Goal: Transaction & Acquisition: Purchase product/service

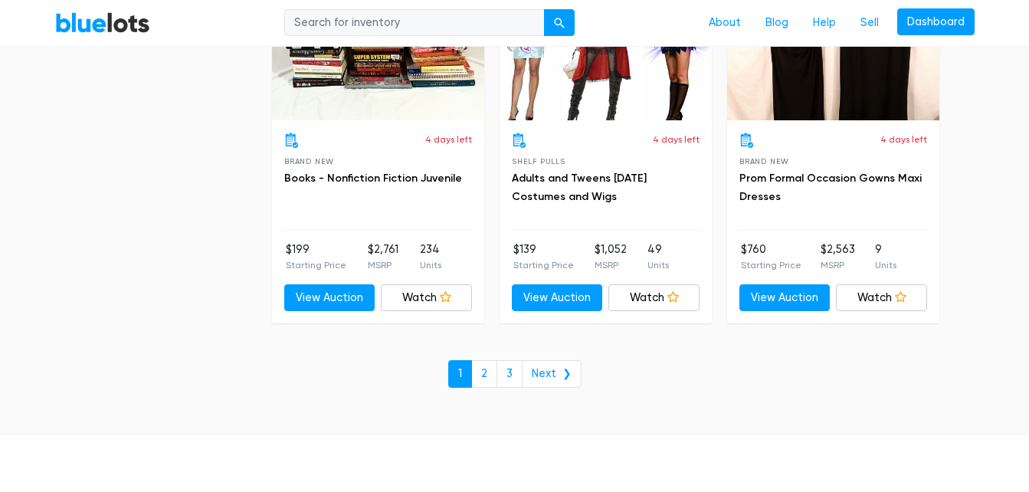
scroll to position [6716, 0]
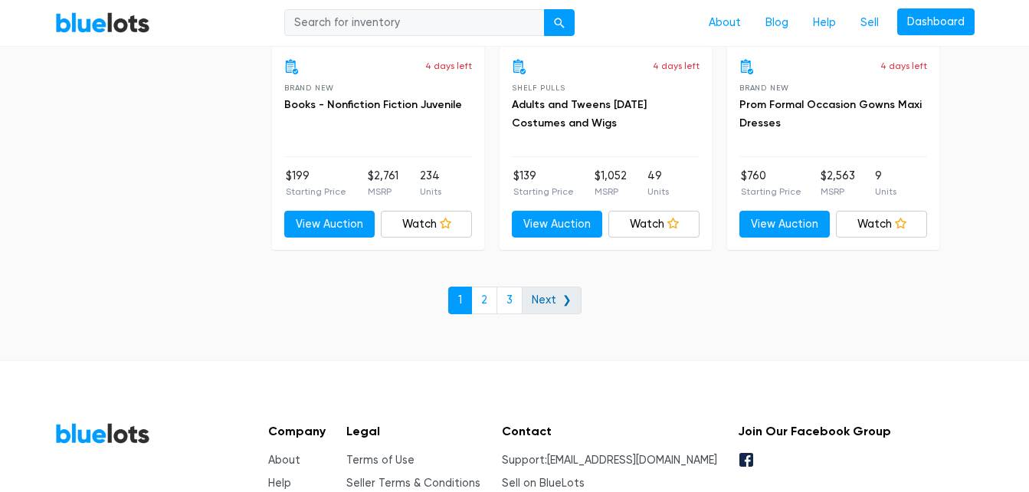
click at [551, 297] on link "Next ❯" at bounding box center [552, 301] width 60 height 28
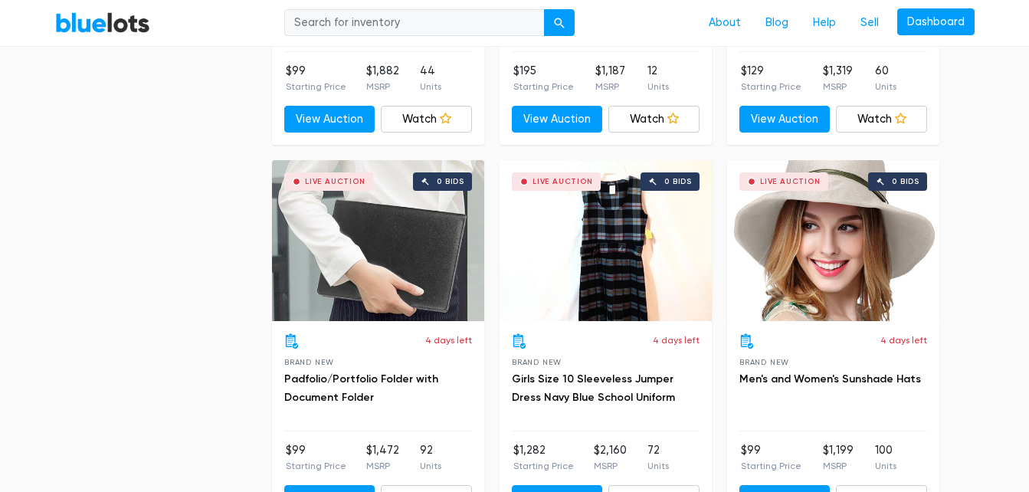
scroll to position [2302, 0]
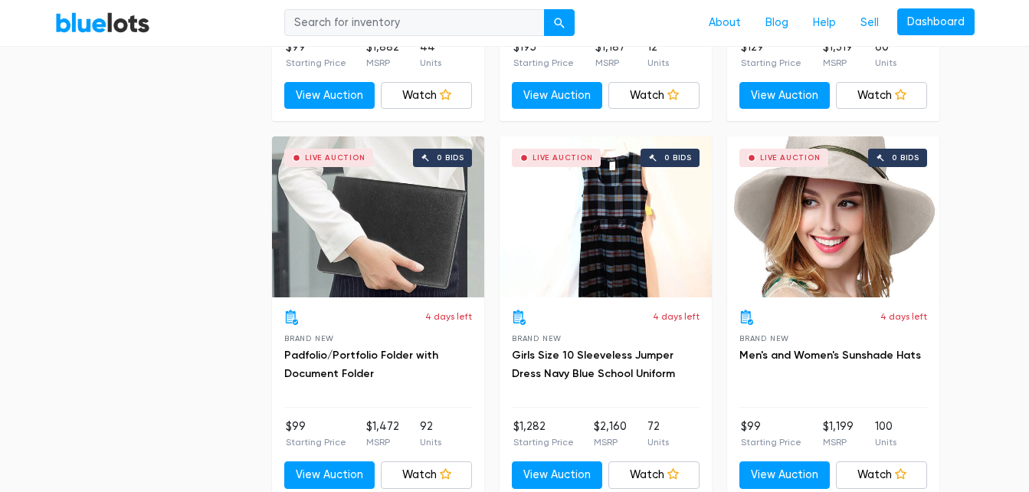
click at [349, 216] on div "Live Auction 0 bids" at bounding box center [378, 216] width 212 height 161
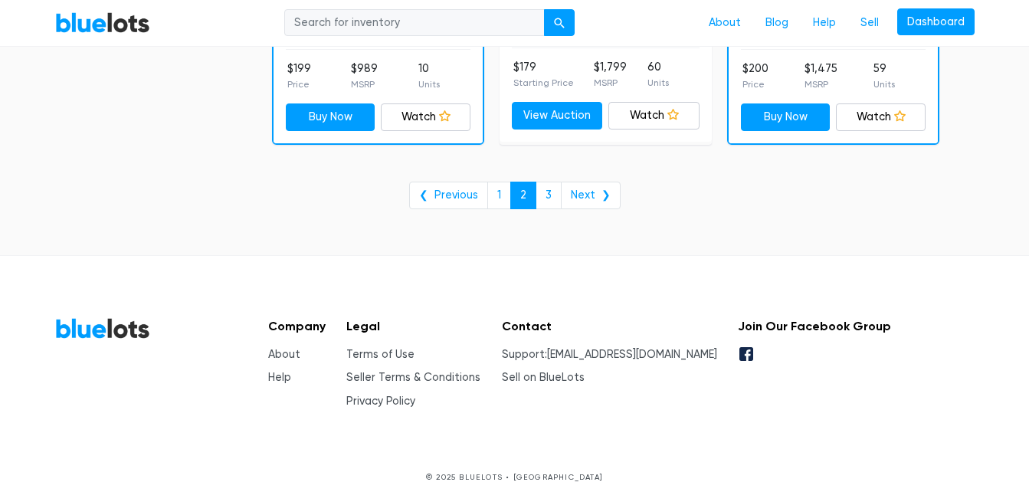
scroll to position [6473, 0]
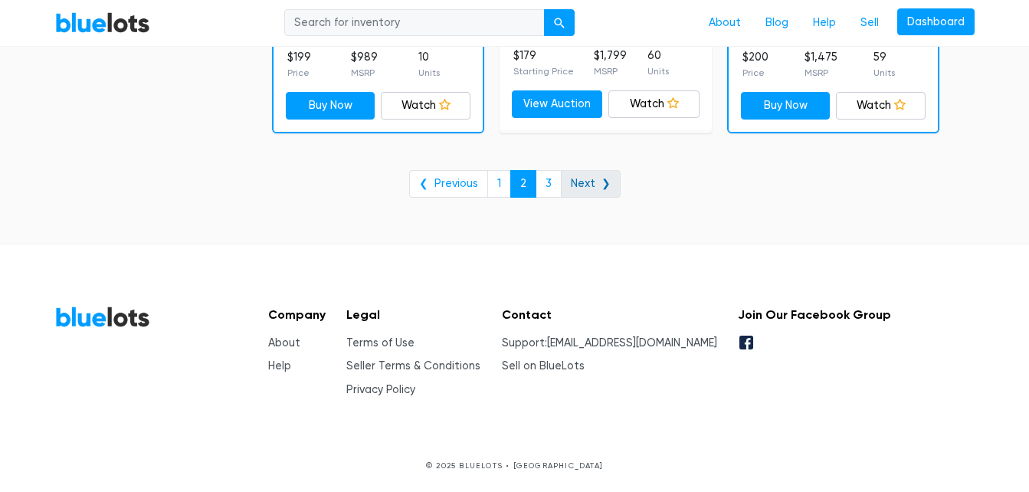
click at [587, 179] on link "Next ❯" at bounding box center [591, 184] width 60 height 28
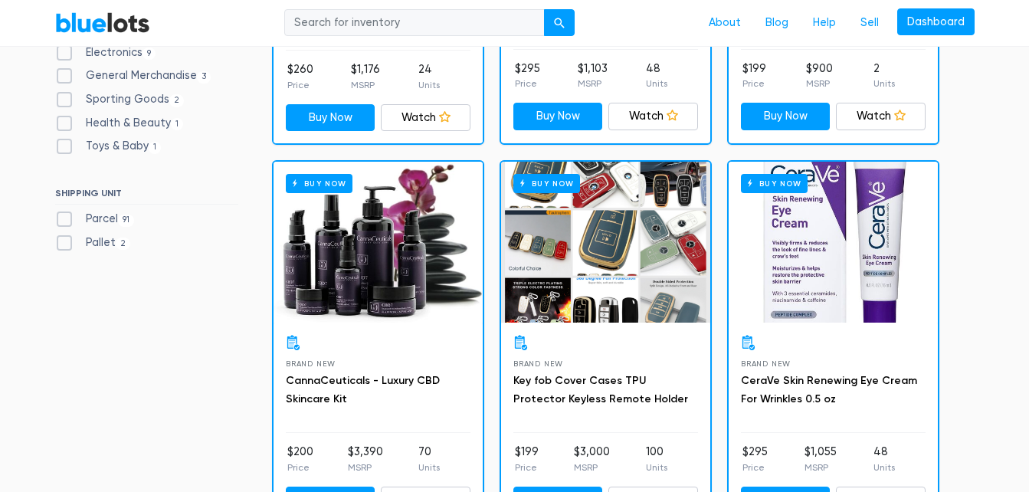
scroll to position [422, 0]
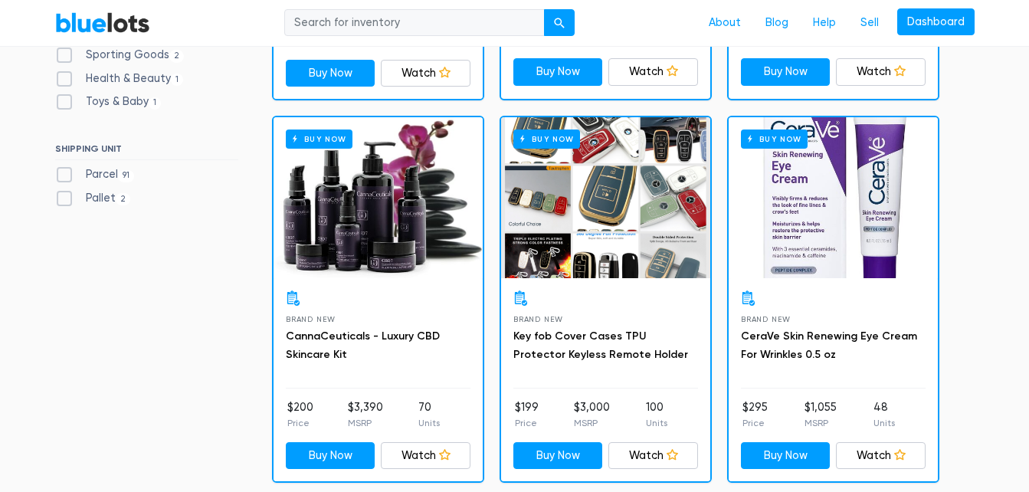
click at [605, 186] on div "Buy Now" at bounding box center [605, 197] width 209 height 161
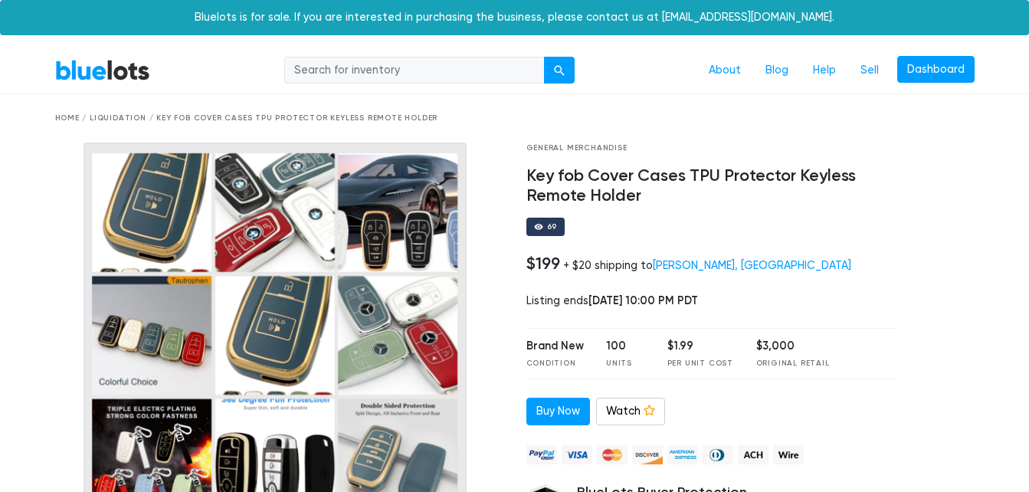
click at [255, 458] on img at bounding box center [275, 334] width 383 height 383
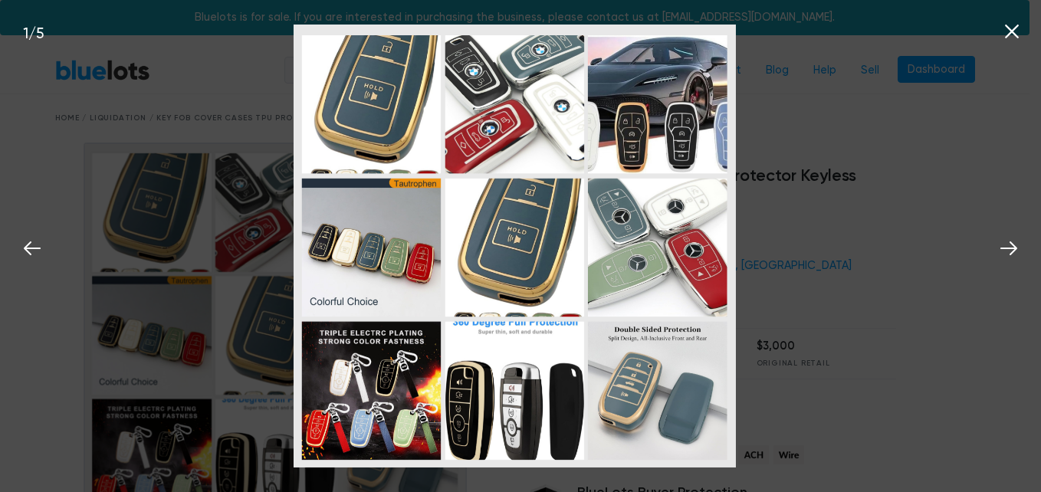
click at [1013, 34] on icon at bounding box center [1012, 32] width 14 height 14
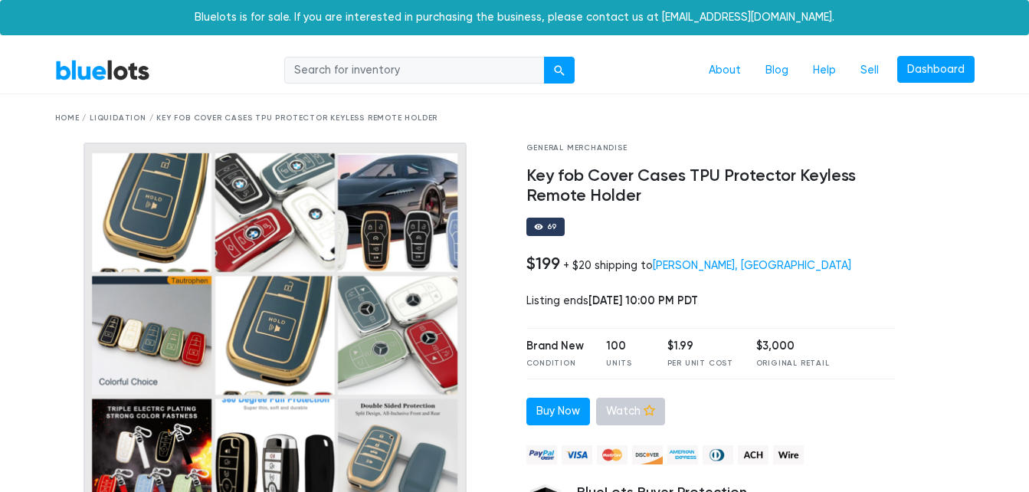
click at [629, 418] on link "Watch" at bounding box center [630, 412] width 69 height 28
